Goal: Information Seeking & Learning: Learn about a topic

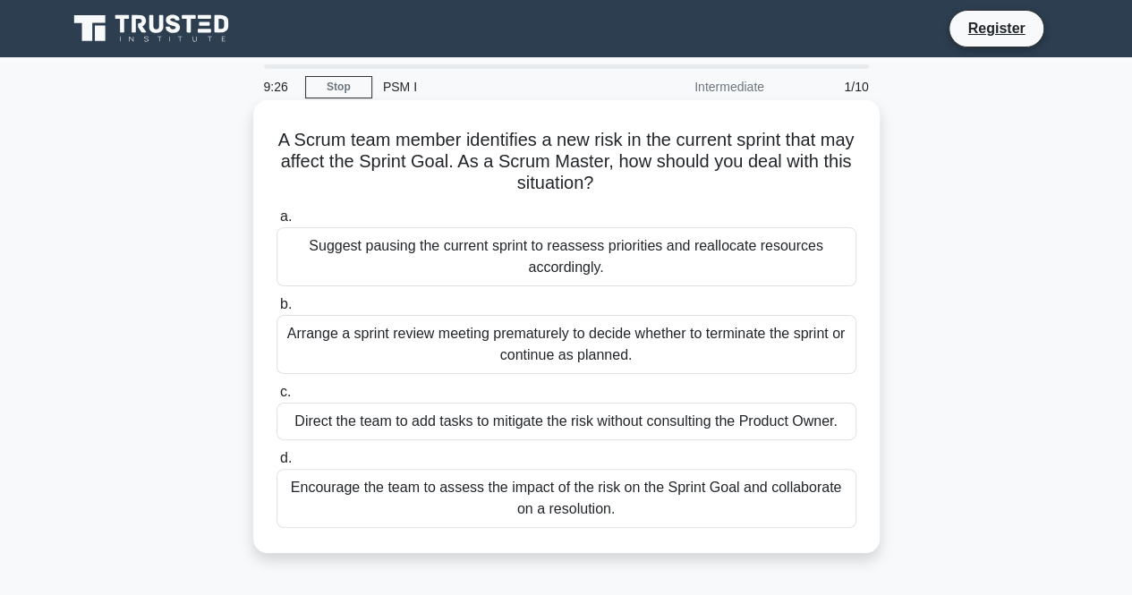
click at [387, 355] on div "Arrange a sprint review meeting prematurely to decide whether to terminate the …" at bounding box center [567, 344] width 580 height 59
click at [277, 311] on input "b. Arrange a sprint review meeting prematurely to decide whether to terminate t…" at bounding box center [277, 305] width 0 height 12
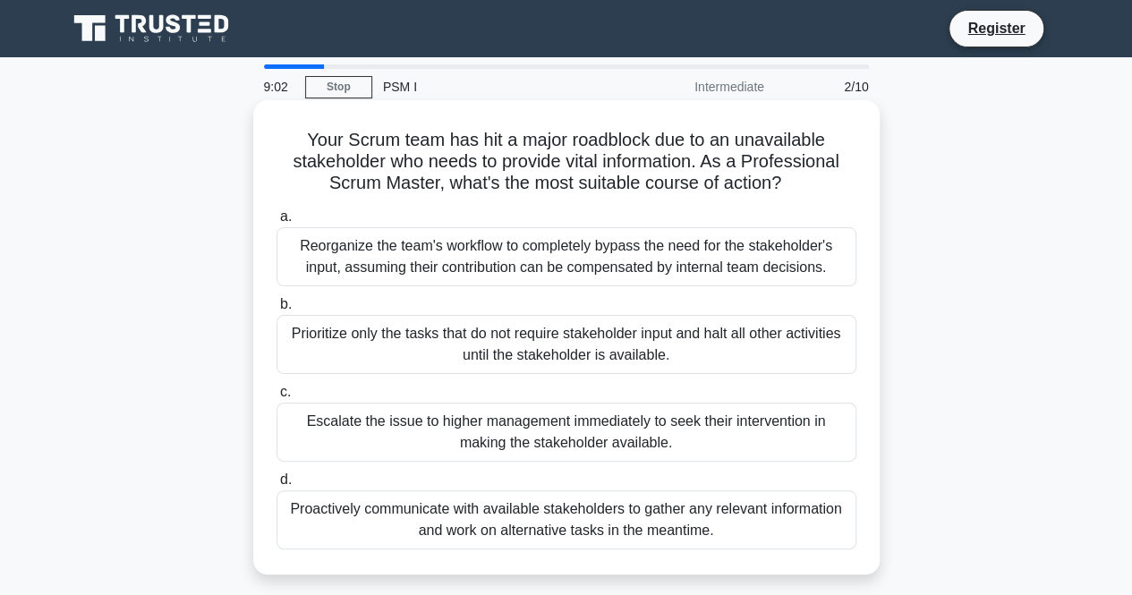
click at [456, 531] on div "Proactively communicate with available stakeholders to gather any relevant info…" at bounding box center [567, 519] width 580 height 59
click at [277, 486] on input "d. Proactively communicate with available stakeholders to gather any relevant i…" at bounding box center [277, 480] width 0 height 12
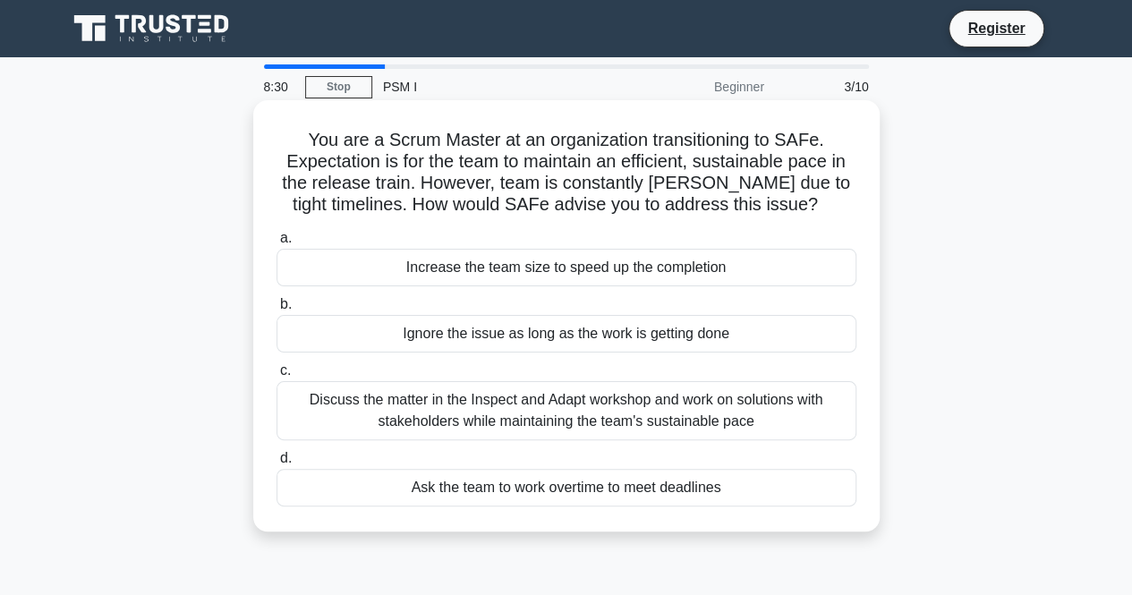
click at [494, 416] on div "Discuss the matter in the Inspect and Adapt workshop and work on solutions with…" at bounding box center [567, 410] width 580 height 59
click at [277, 377] on input "c. Discuss the matter in the Inspect and Adapt workshop and work on solutions w…" at bounding box center [277, 371] width 0 height 12
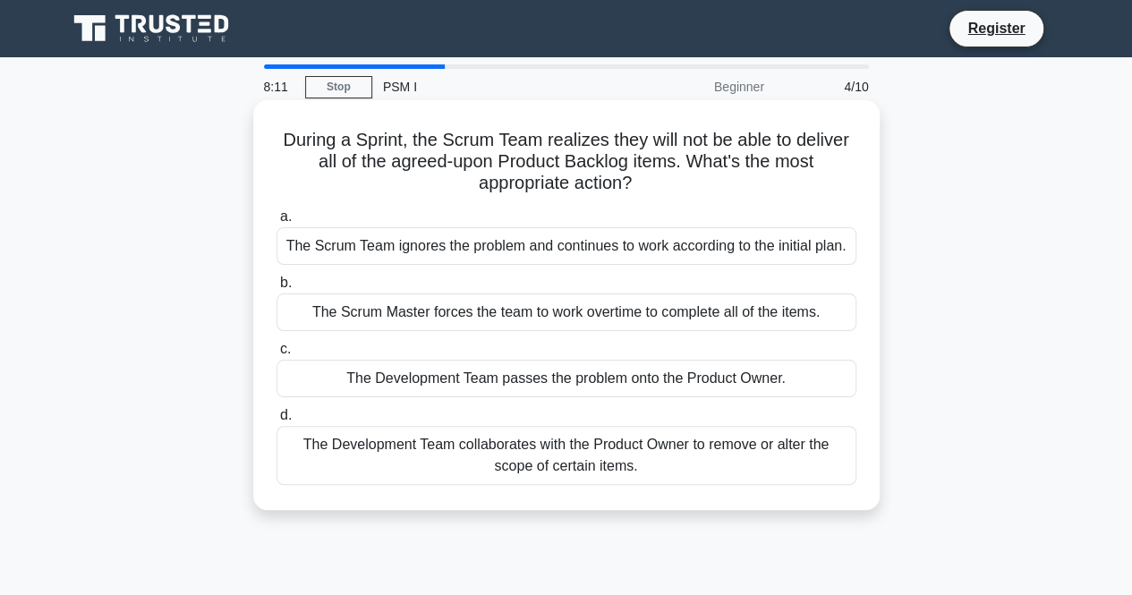
click at [514, 454] on div "The Development Team collaborates with the Product Owner to remove or alter the…" at bounding box center [567, 455] width 580 height 59
click at [277, 421] on input "d. The Development Team collaborates with the Product Owner to remove or alter …" at bounding box center [277, 416] width 0 height 12
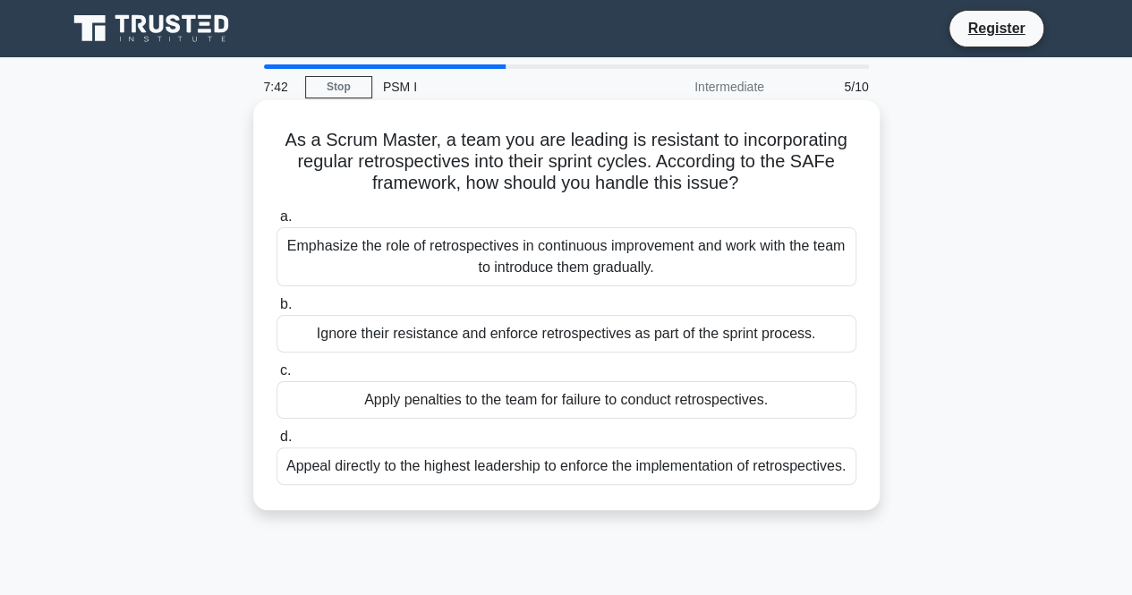
click at [567, 245] on div "Emphasize the role of retrospectives in continuous improvement and work with th…" at bounding box center [567, 256] width 580 height 59
click at [277, 223] on input "a. Emphasize the role of retrospectives in continuous improvement and work with…" at bounding box center [277, 217] width 0 height 12
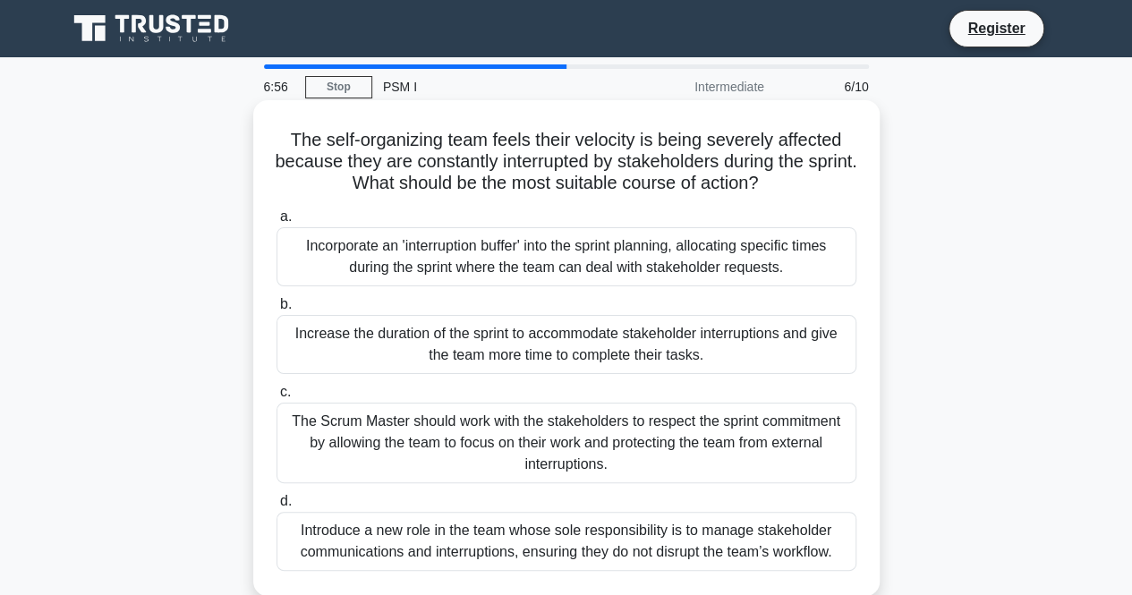
click at [574, 448] on div "The Scrum Master should work with the stakeholders to respect the sprint commit…" at bounding box center [567, 443] width 580 height 81
click at [277, 398] on input "c. The Scrum Master should work with the stakeholders to respect the sprint com…" at bounding box center [277, 393] width 0 height 12
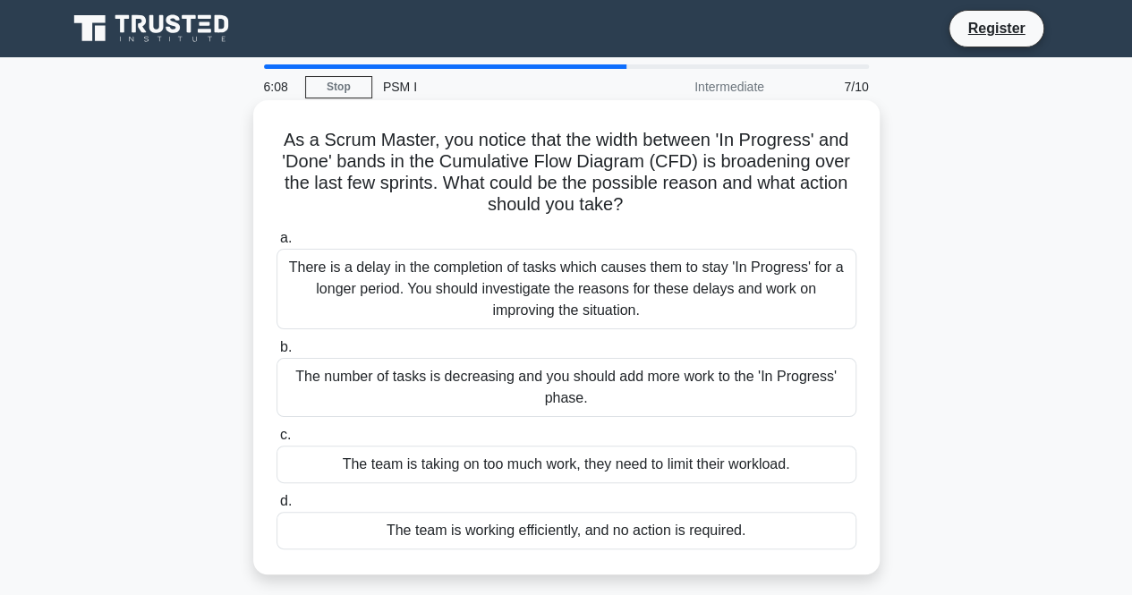
click at [577, 309] on div "There is a delay in the completion of tasks which causes them to stay 'In Progr…" at bounding box center [567, 289] width 580 height 81
click at [277, 244] on input "a. There is a delay in the completion of tasks which causes them to stay 'In Pr…" at bounding box center [277, 239] width 0 height 12
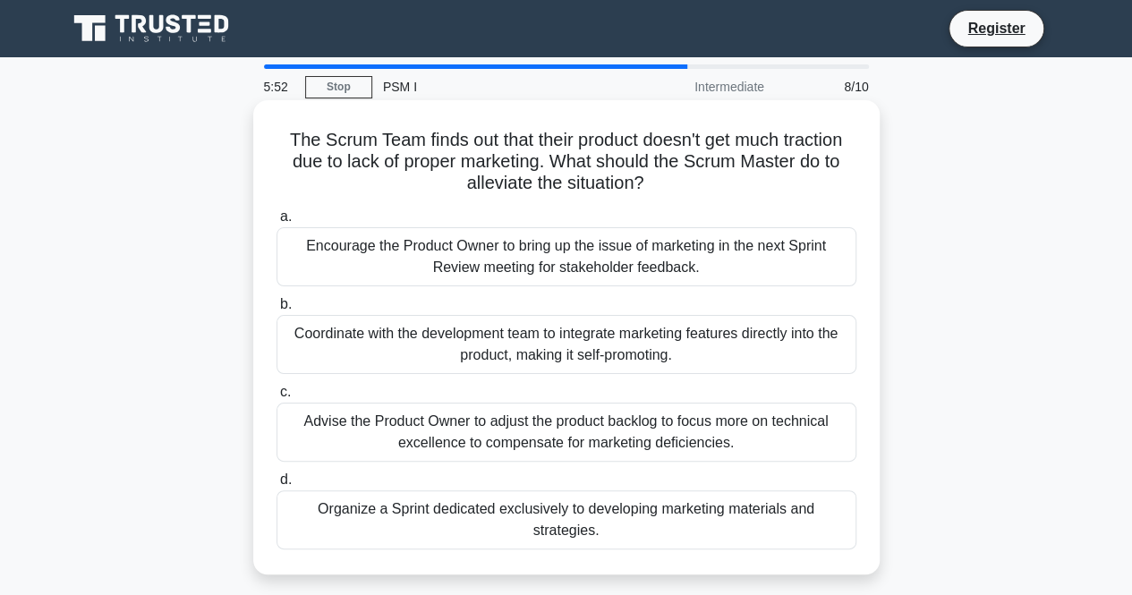
click at [559, 248] on div "Encourage the Product Owner to bring up the issue of marketing in the next Spri…" at bounding box center [567, 256] width 580 height 59
click at [277, 223] on input "a. Encourage the Product Owner to bring up the issue of marketing in the next S…" at bounding box center [277, 217] width 0 height 12
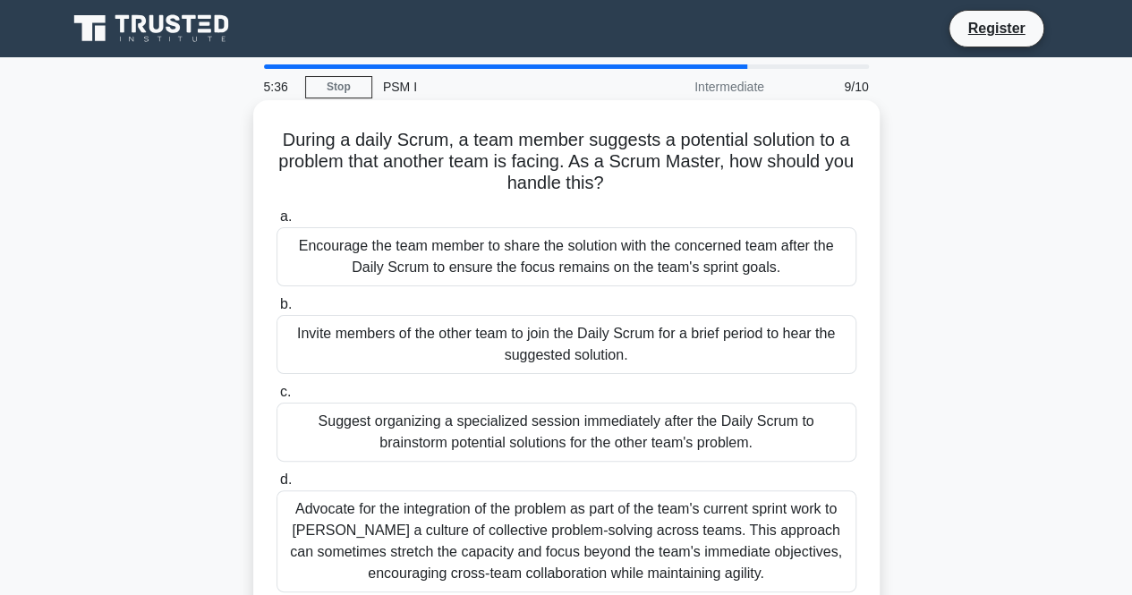
click at [640, 556] on div "Advocate for the integration of the problem as part of the team's current sprin…" at bounding box center [567, 541] width 580 height 102
click at [277, 486] on input "d. Advocate for the integration of the problem as part of the team's current sp…" at bounding box center [277, 480] width 0 height 12
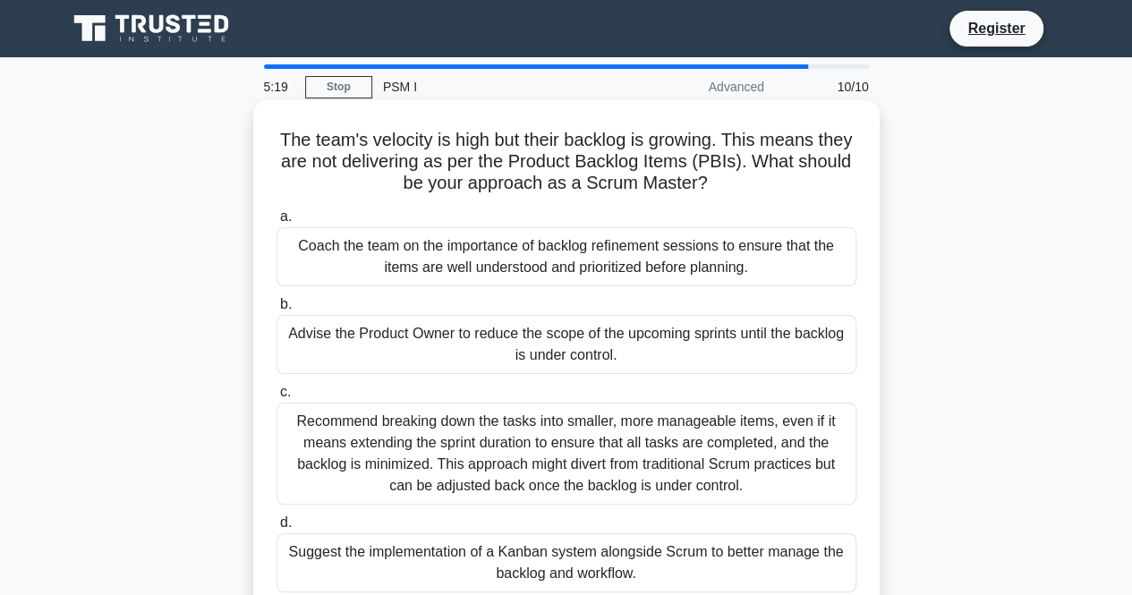
click at [567, 463] on div "Recommend breaking down the tasks into smaller, more manageable items, even if …" at bounding box center [567, 454] width 580 height 102
click at [277, 398] on input "c. Recommend breaking down the tasks into smaller, more manageable items, even …" at bounding box center [277, 393] width 0 height 12
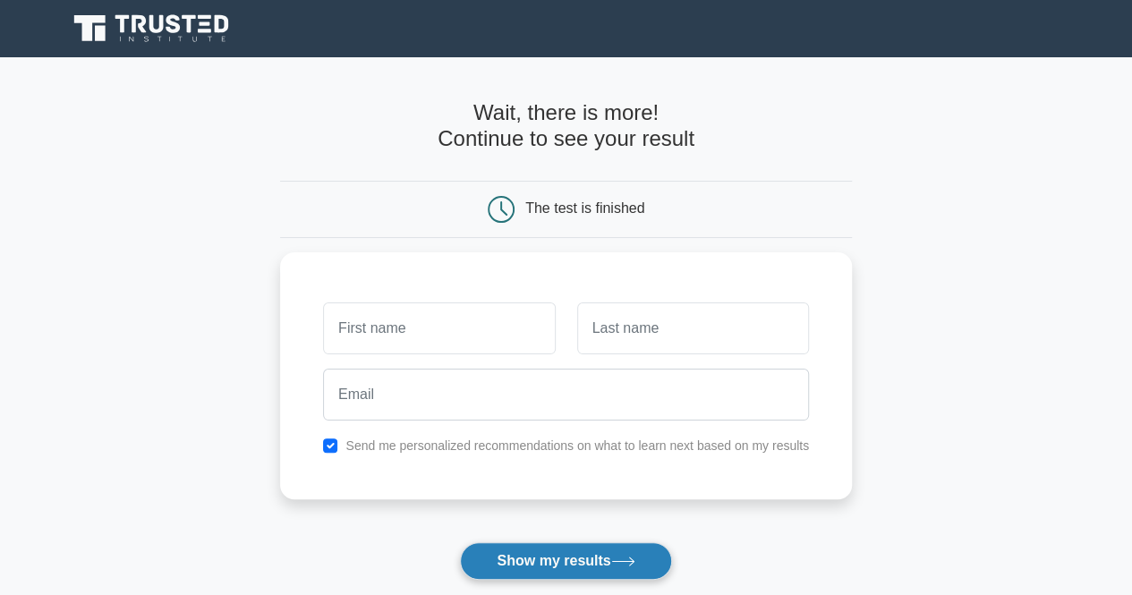
click at [566, 553] on button "Show my results" at bounding box center [565, 561] width 211 height 38
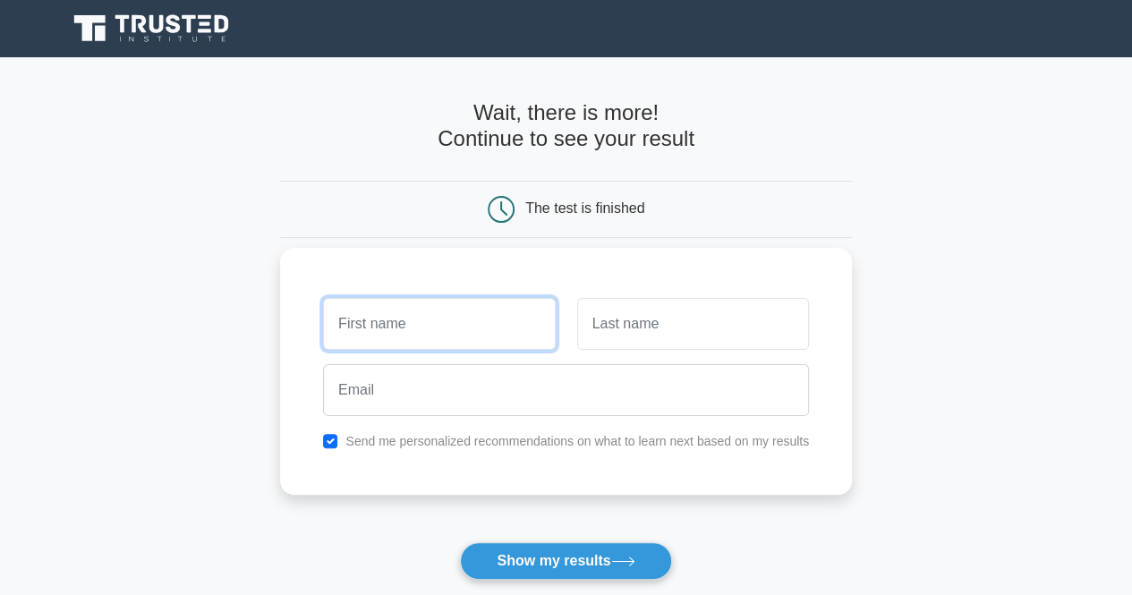
click at [406, 325] on input "text" at bounding box center [439, 324] width 232 height 52
type input "Preethi"
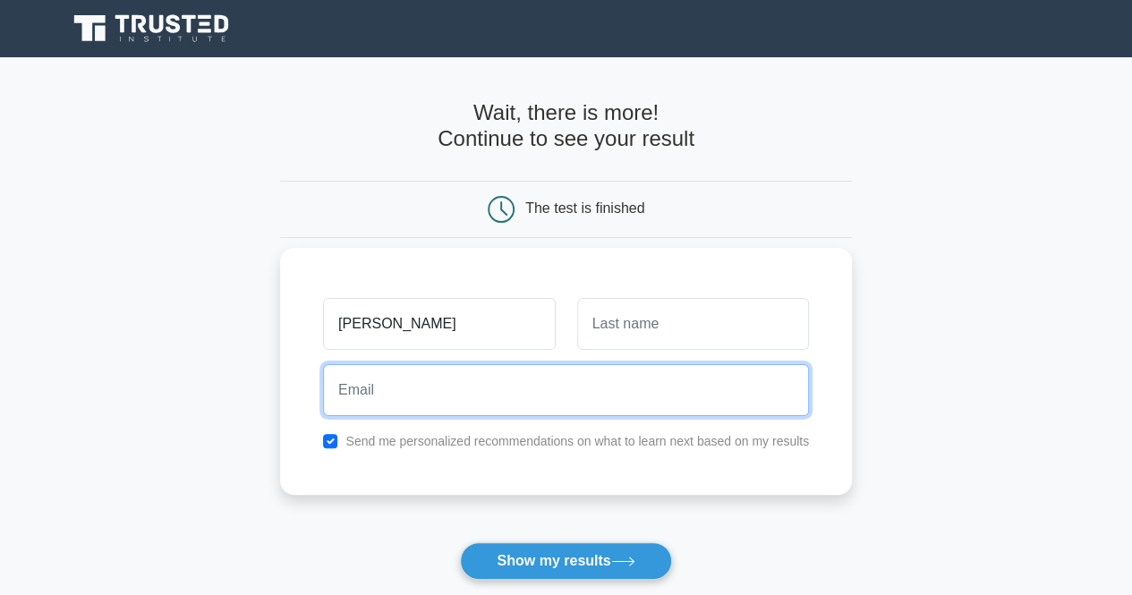
click at [425, 400] on input "email" at bounding box center [566, 390] width 486 height 52
type input "[EMAIL_ADDRESS][DOMAIN_NAME]"
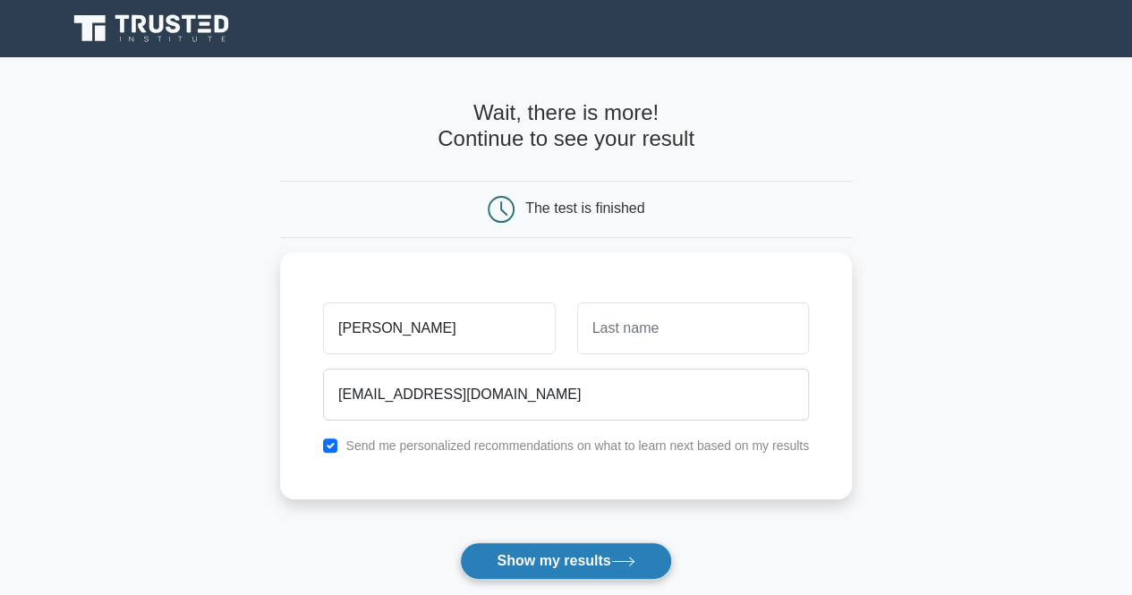
click at [578, 556] on button "Show my results" at bounding box center [565, 561] width 211 height 38
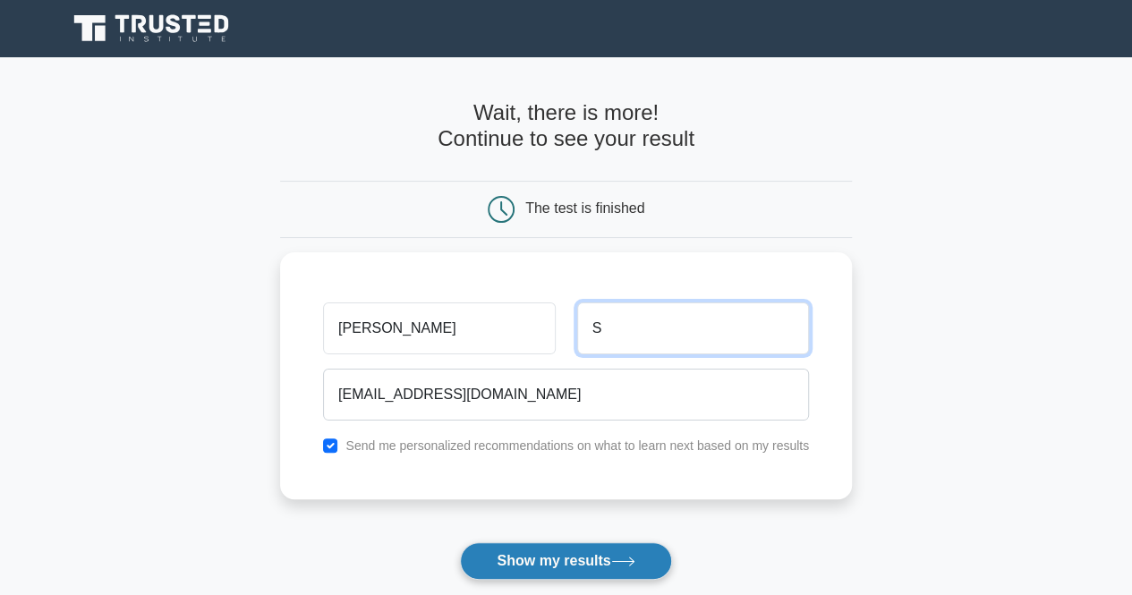
type input "S"
click at [570, 561] on button "Show my results" at bounding box center [565, 561] width 211 height 38
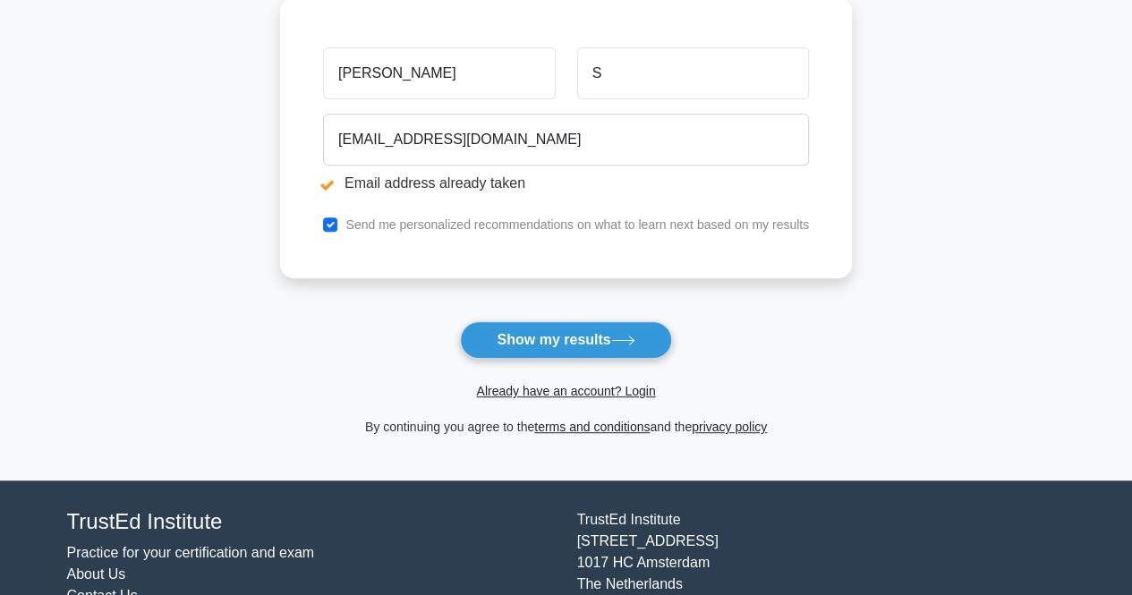
scroll to position [331, 0]
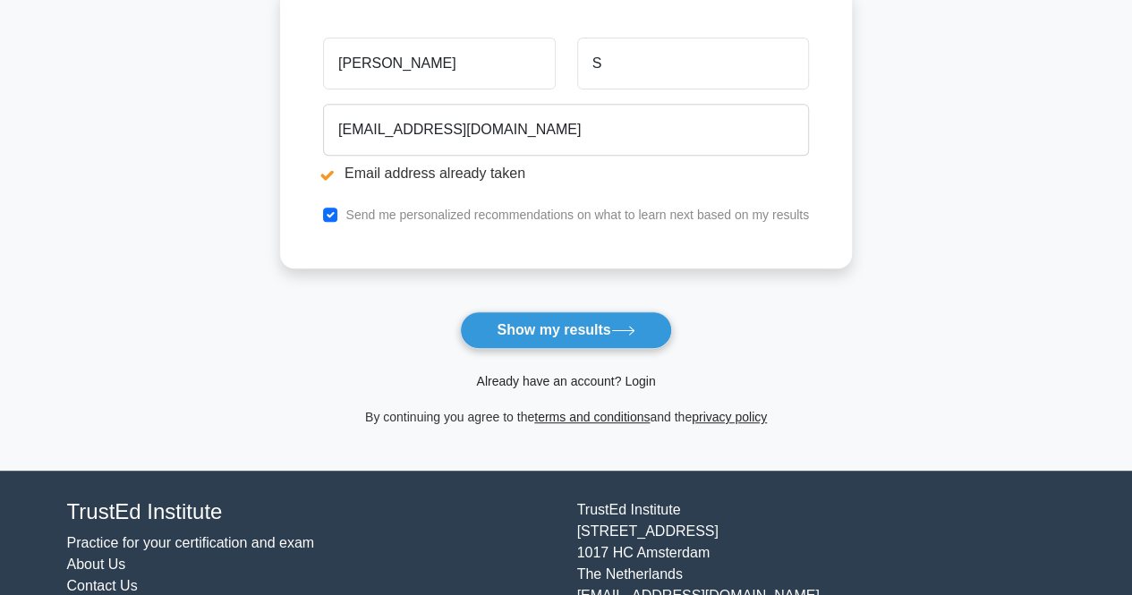
click at [583, 377] on link "Already have an account? Login" at bounding box center [565, 381] width 179 height 14
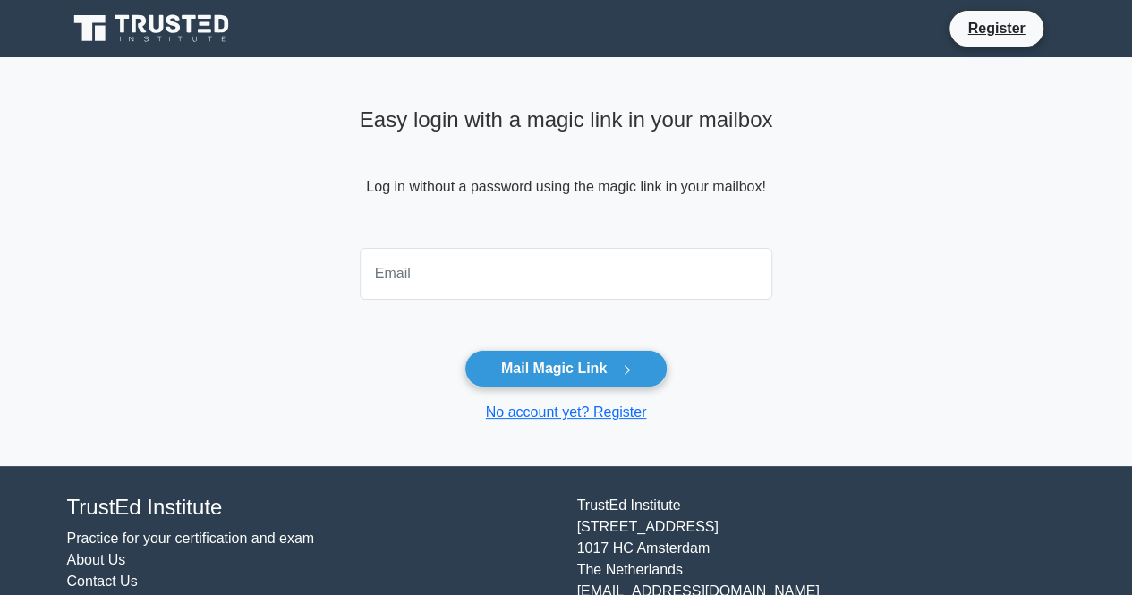
click at [426, 294] on input "email" at bounding box center [566, 274] width 413 height 52
type input "[EMAIL_ADDRESS][DOMAIN_NAME]"
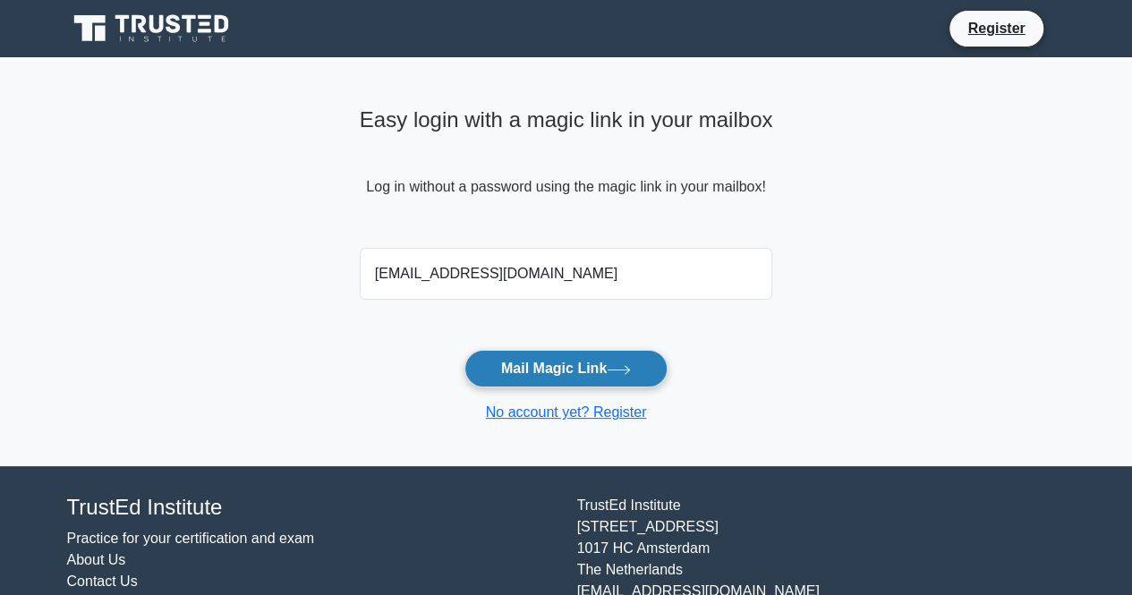
click at [625, 377] on button "Mail Magic Link" at bounding box center [565, 369] width 203 height 38
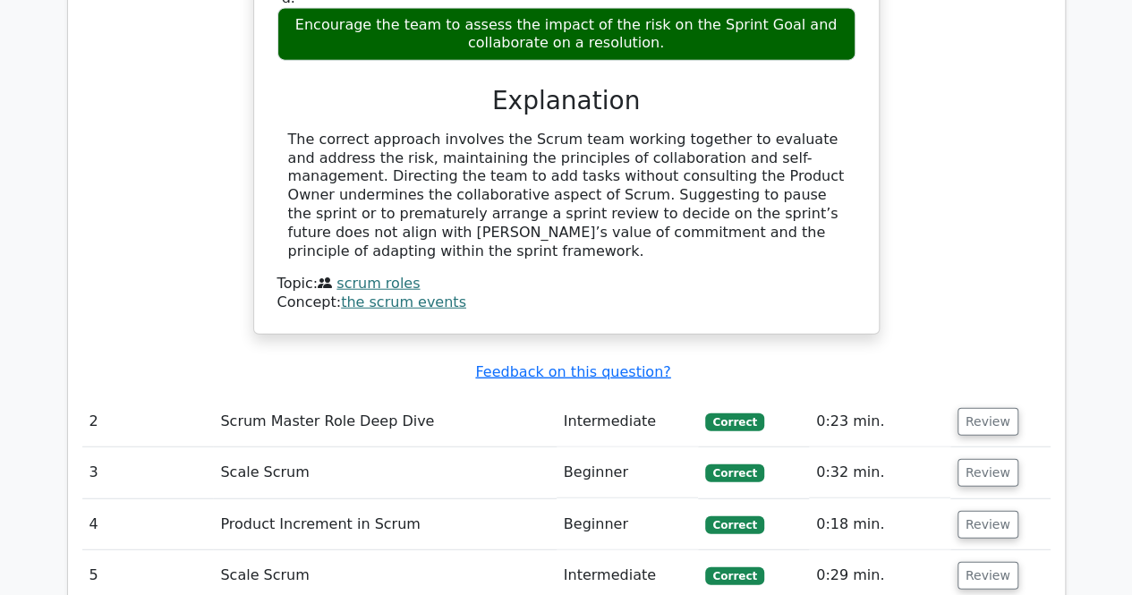
scroll to position [2604, 0]
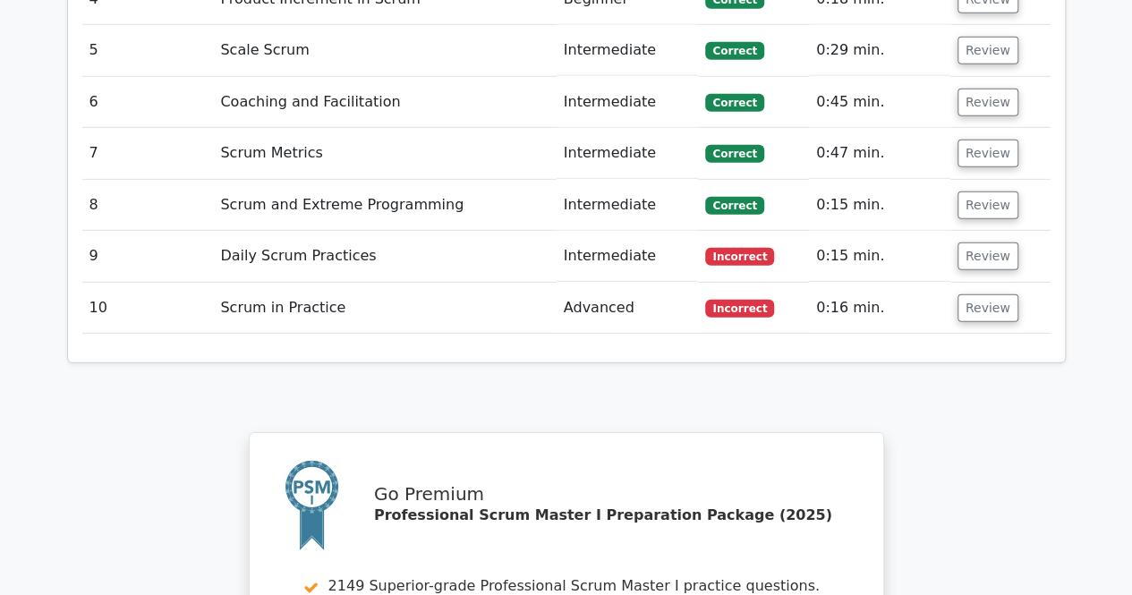
click at [308, 231] on td "Daily Scrum Practices" at bounding box center [384, 256] width 343 height 51
click at [351, 231] on td "Daily Scrum Practices" at bounding box center [384, 256] width 343 height 51
click at [986, 243] on button "Review" at bounding box center [987, 257] width 61 height 28
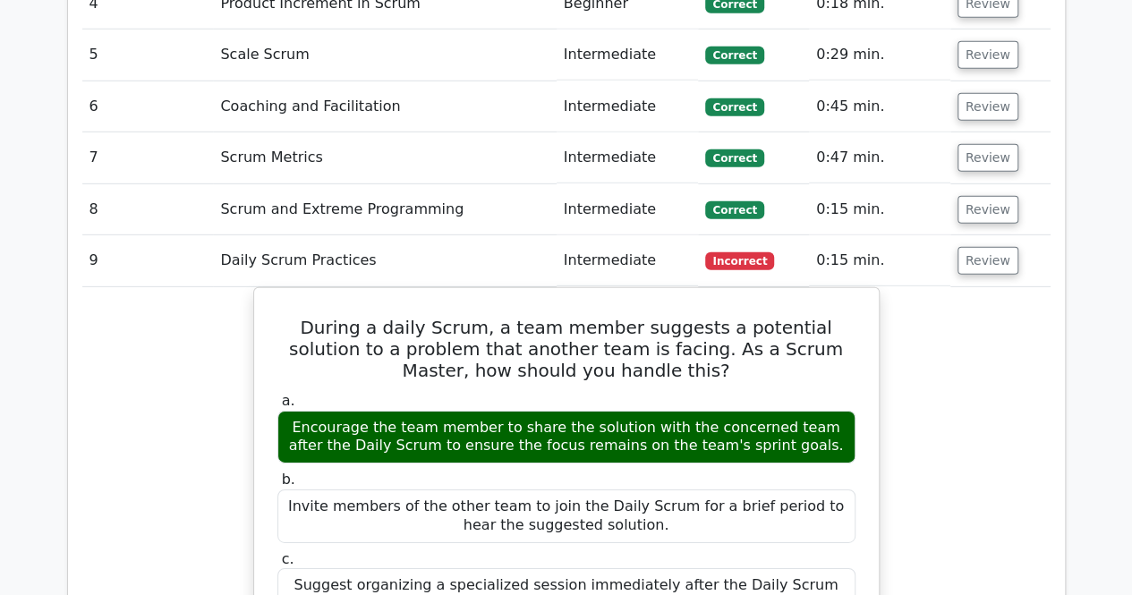
scroll to position [3125, 0]
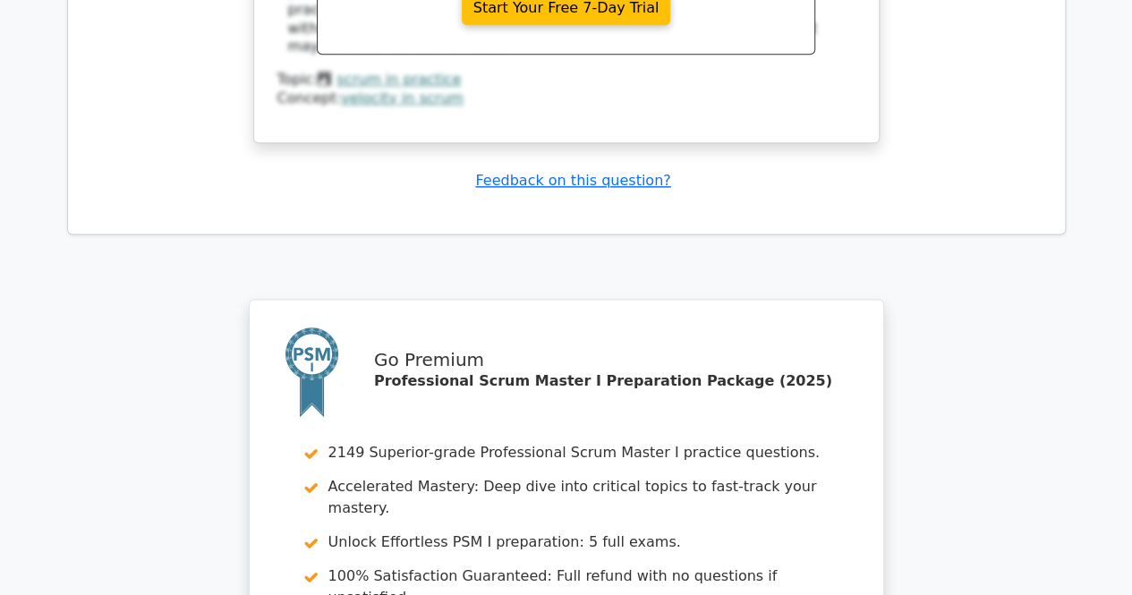
scroll to position [4837, 0]
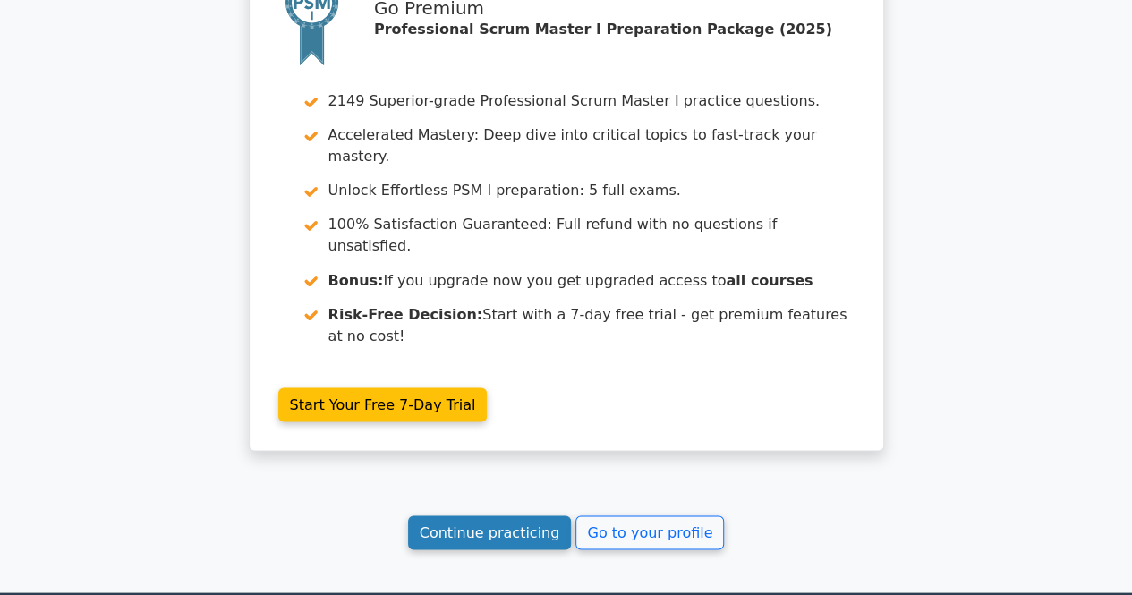
click at [498, 515] on link "Continue practicing" at bounding box center [490, 532] width 164 height 34
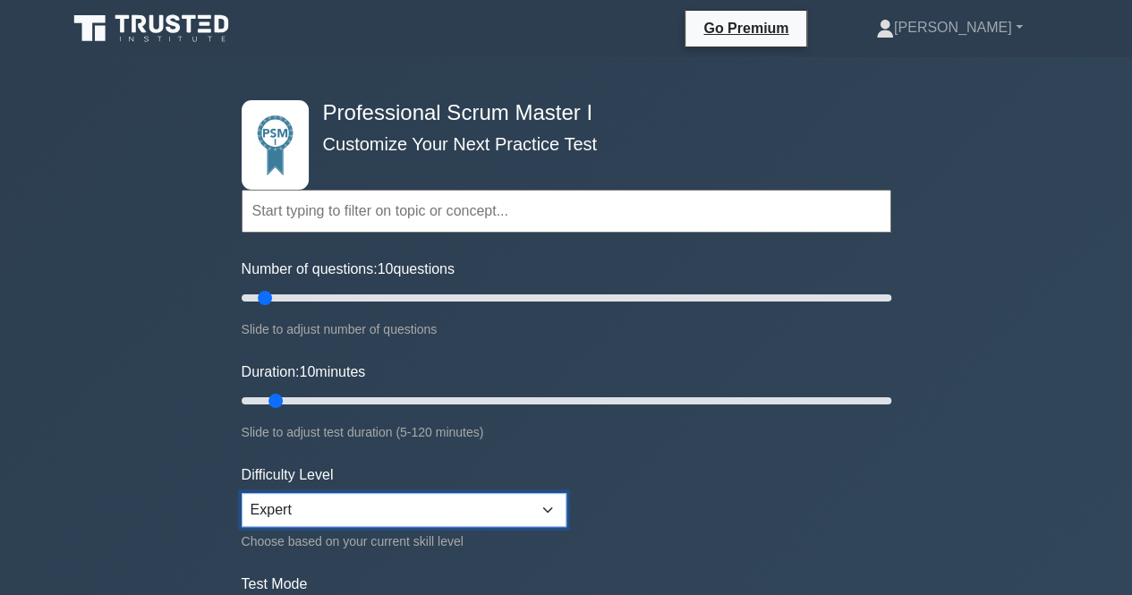
click at [555, 506] on select "Beginner Intermediate Expert" at bounding box center [404, 510] width 325 height 34
click at [549, 504] on select "Beginner Intermediate Expert" at bounding box center [404, 510] width 325 height 34
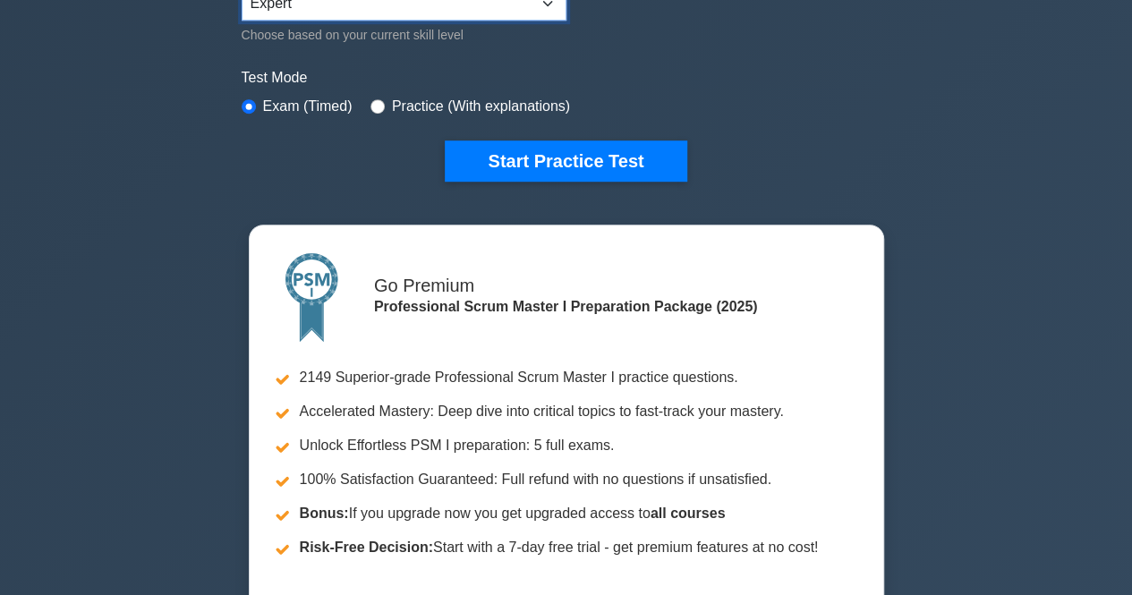
scroll to position [467, 0]
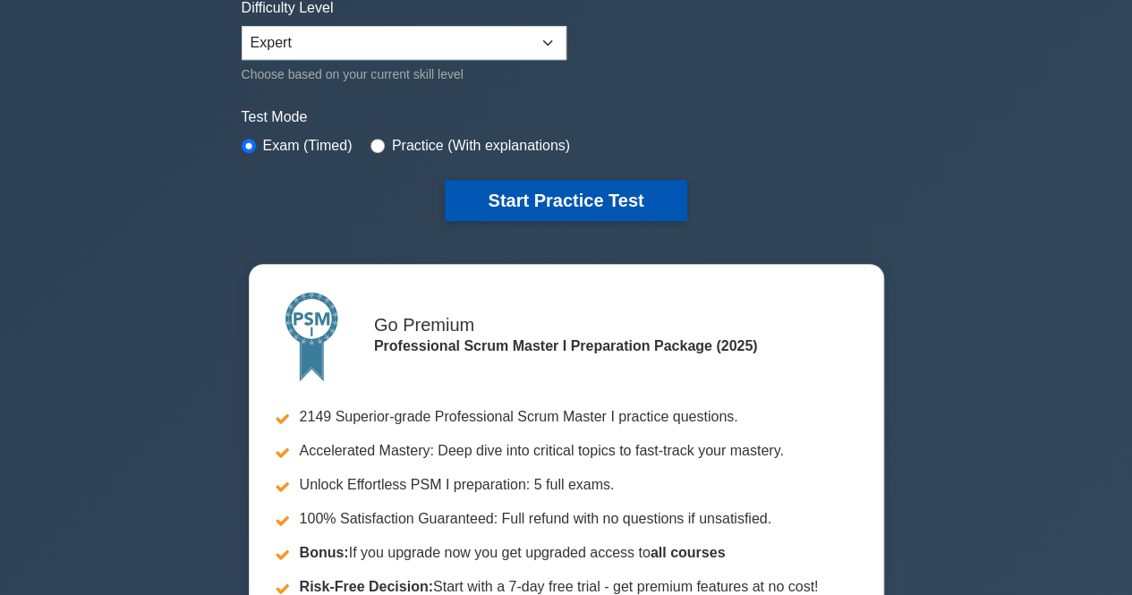
click at [600, 202] on button "Start Practice Test" at bounding box center [566, 200] width 242 height 41
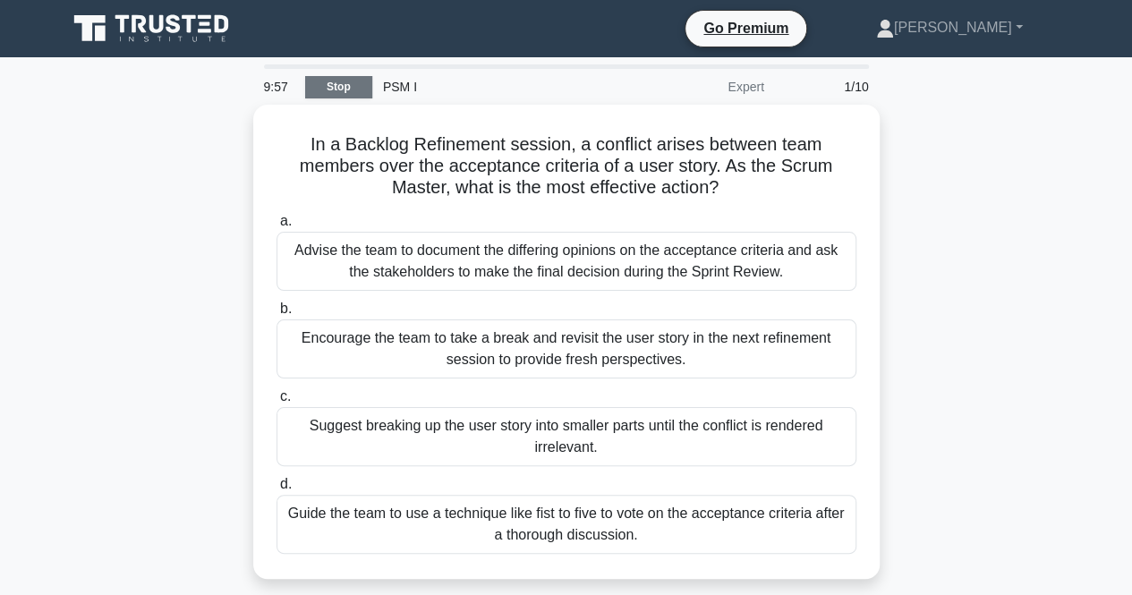
click at [345, 91] on link "Stop" at bounding box center [338, 87] width 67 height 22
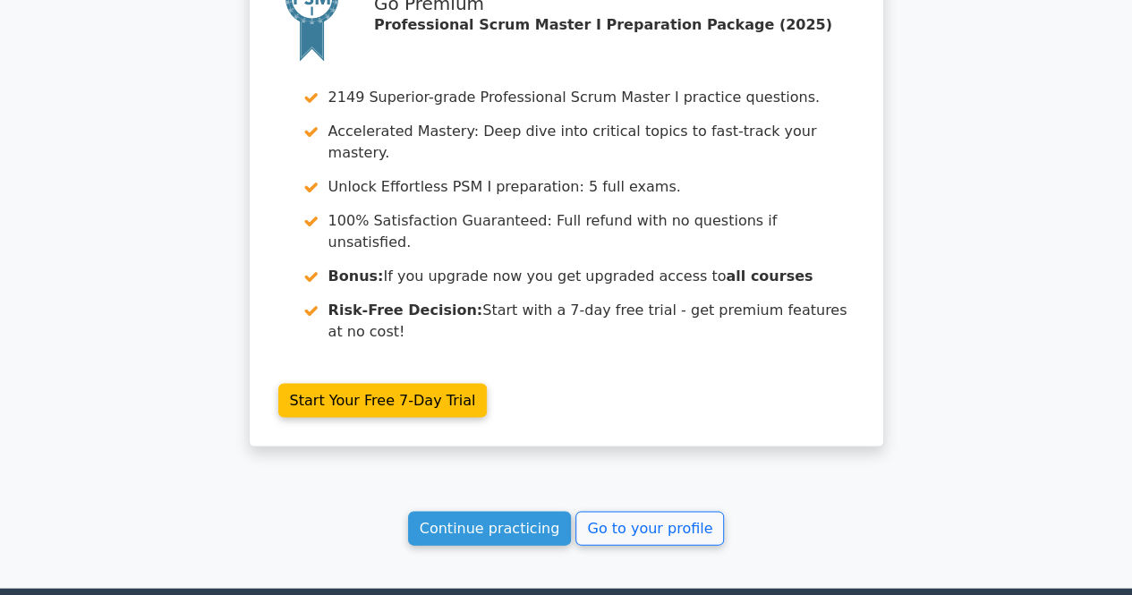
scroll to position [1664, 0]
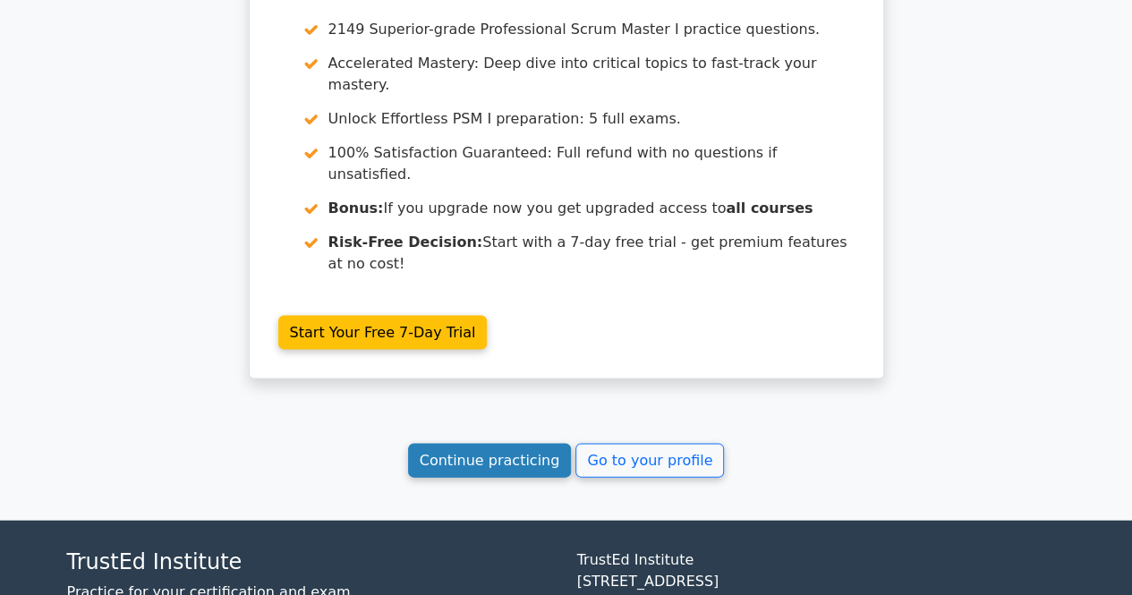
click at [471, 443] on link "Continue practicing" at bounding box center [490, 460] width 164 height 34
